Goal: Transaction & Acquisition: Download file/media

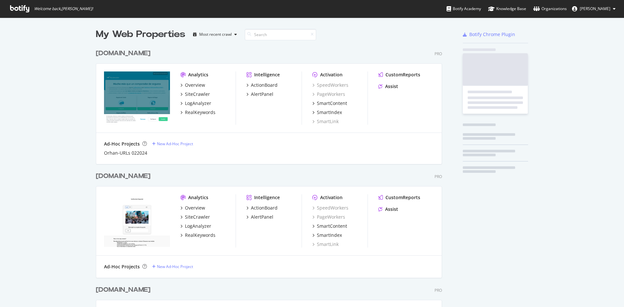
scroll to position [651, 347]
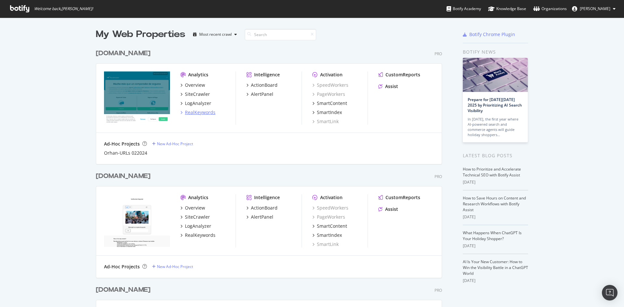
click at [201, 113] on div "RealKeywords" at bounding box center [200, 112] width 31 height 7
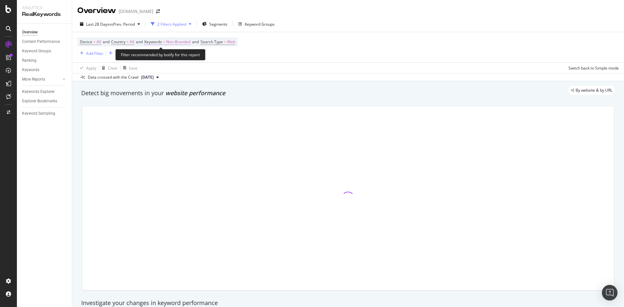
click at [179, 40] on span "Non-Branded" at bounding box center [178, 41] width 24 height 9
click at [180, 57] on span "Non-Branded" at bounding box center [167, 57] width 27 height 6
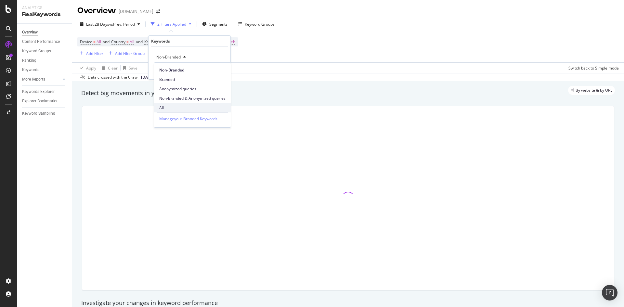
click at [182, 108] on span "All" at bounding box center [192, 108] width 66 height 6
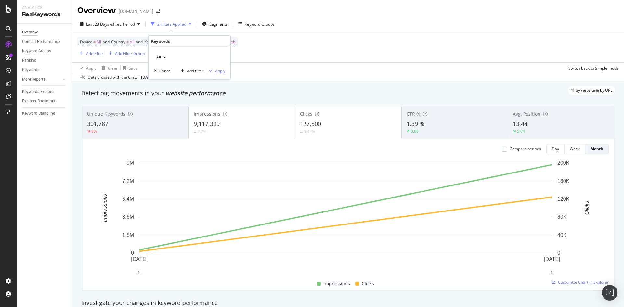
click at [220, 71] on div "Apply" at bounding box center [220, 71] width 10 height 6
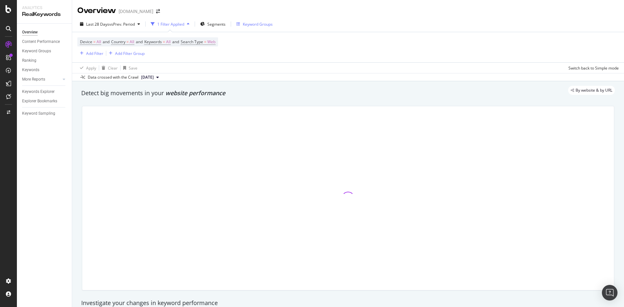
click at [266, 21] on div "Keyword Groups" at bounding box center [254, 24] width 36 height 10
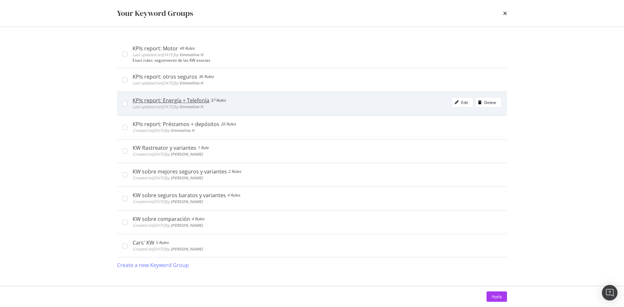
scroll to position [361, 0]
click at [187, 96] on div "KPIs report: Energía + Telefonía 37 Rules Last updated on 2023 Jul 4th by Emmel…" at bounding box center [312, 103] width 390 height 24
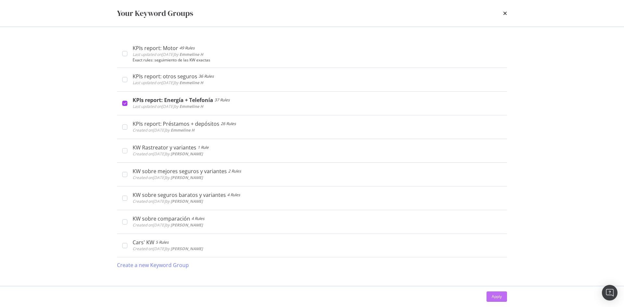
click at [492, 296] on div "Apply" at bounding box center [497, 297] width 10 height 6
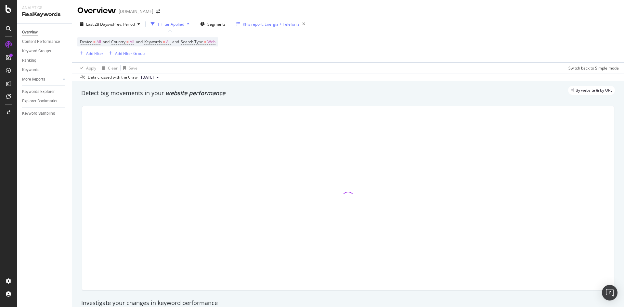
click at [289, 25] on div "KPIs report: Energía + Telefonía" at bounding box center [271, 24] width 57 height 6
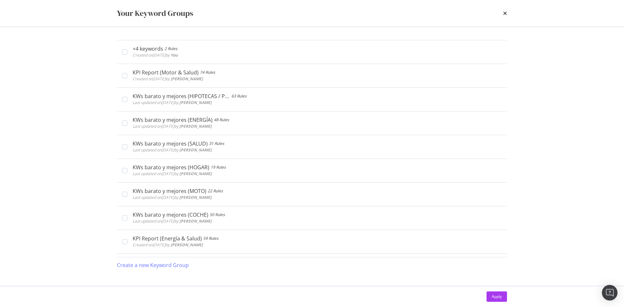
scroll to position [313, 0]
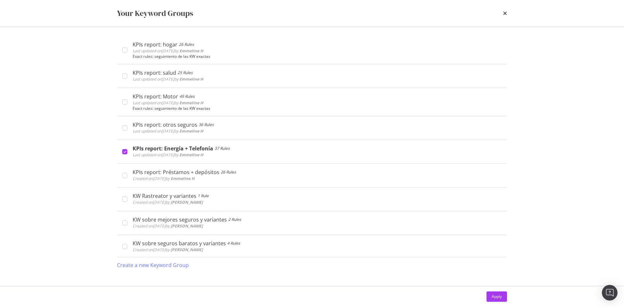
click at [509, 16] on div "Your Keyword Groups" at bounding box center [312, 13] width 416 height 27
click at [504, 14] on icon "times" at bounding box center [505, 13] width 4 height 5
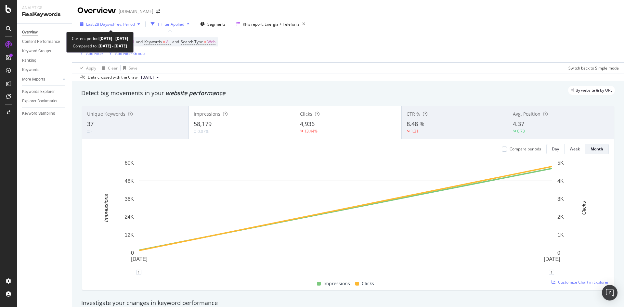
click at [135, 25] on span "vs Prev. Period" at bounding box center [122, 24] width 26 height 6
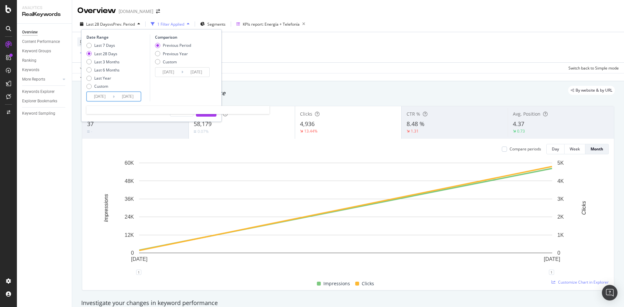
click at [98, 96] on input "[DATE]" at bounding box center [100, 96] width 26 height 9
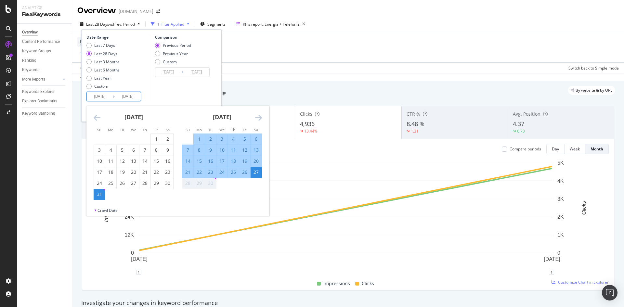
drag, startPoint x: 100, startPoint y: 97, endPoint x: 119, endPoint y: 99, distance: 18.6
click at [119, 99] on div "2025/08/31 Navigate forward to interact with the calendar and select a date. Pr…" at bounding box center [114, 97] width 55 height 10
click at [199, 141] on div "1" at bounding box center [199, 139] width 11 height 7
type input "[DATE]"
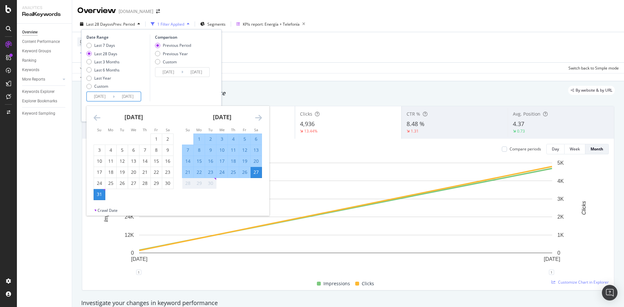
type input "[DATE]"
click at [210, 183] on div "30" at bounding box center [210, 183] width 11 height 7
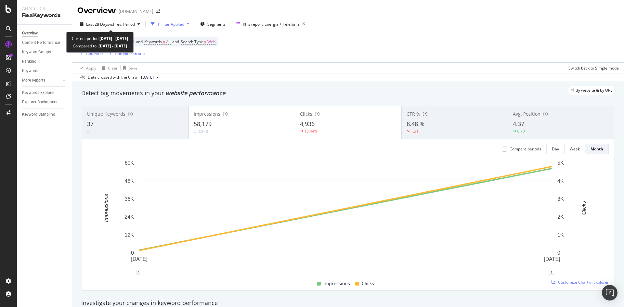
click at [126, 32] on div "Current period: [DATE] - [DATE] Compared to: [DATE] - [DATE]" at bounding box center [99, 42] width 67 height 21
click at [116, 21] on span "vs Prev. Period" at bounding box center [122, 24] width 26 height 6
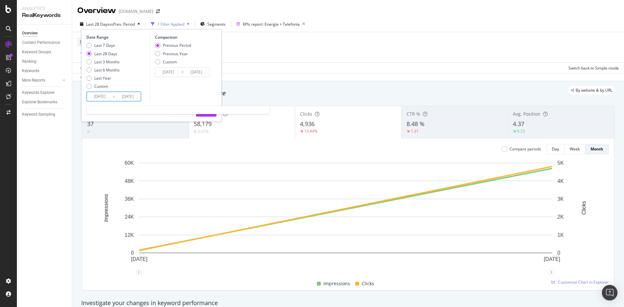
click at [103, 93] on input "[DATE]" at bounding box center [100, 96] width 26 height 9
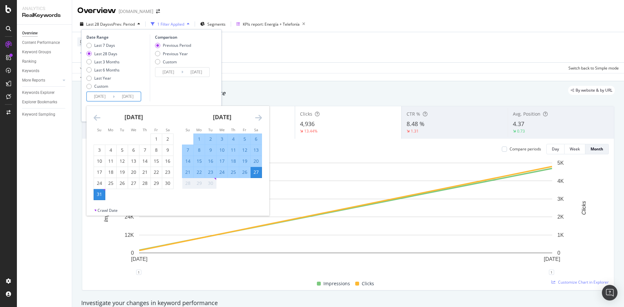
click at [199, 139] on div "1" at bounding box center [199, 139] width 11 height 7
type input "[DATE]"
click at [210, 182] on div "30" at bounding box center [210, 183] width 11 height 7
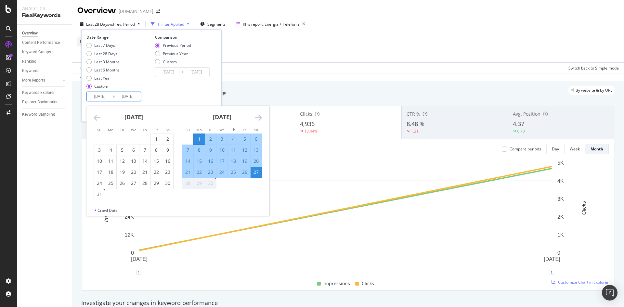
click at [256, 170] on div "27" at bounding box center [256, 172] width 11 height 7
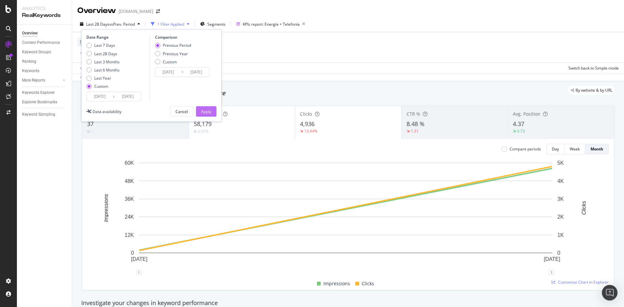
click at [199, 112] on button "Apply" at bounding box center [206, 111] width 20 height 10
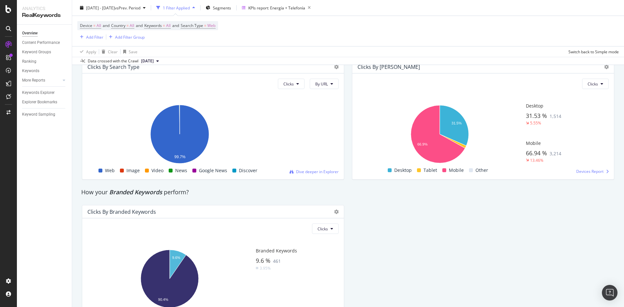
scroll to position [1157, 0]
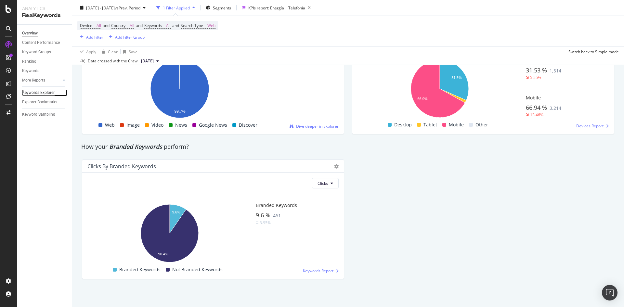
click at [41, 95] on div "Keywords Explorer" at bounding box center [38, 92] width 33 height 7
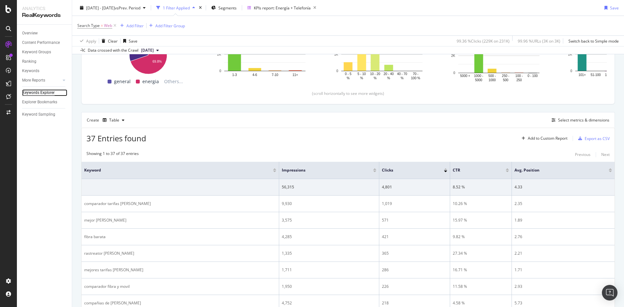
scroll to position [121, 0]
click at [585, 140] on div "Export as CSV" at bounding box center [597, 139] width 25 height 6
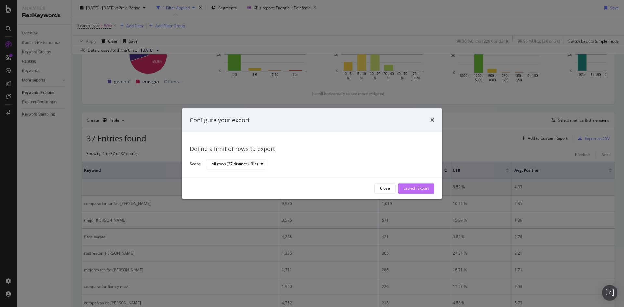
click at [424, 192] on div "Launch Export" at bounding box center [417, 189] width 26 height 10
